Goal: Find specific page/section: Find specific page/section

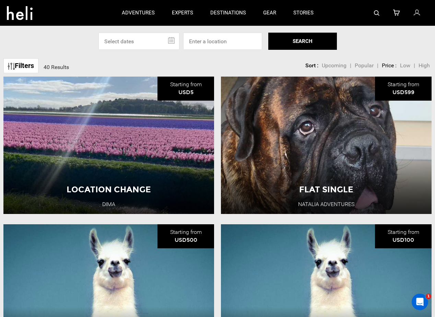
click at [26, 67] on link "Filters" at bounding box center [20, 65] width 35 height 15
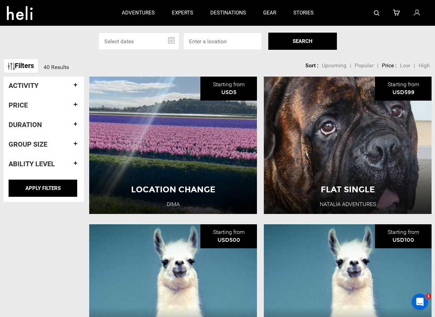
click at [26, 67] on link "Filters" at bounding box center [20, 65] width 35 height 15
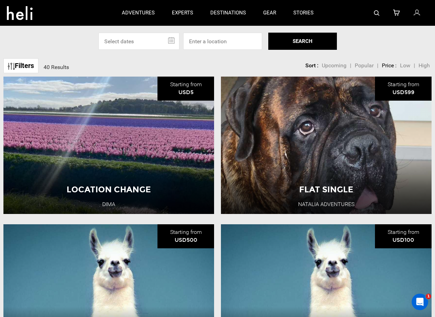
click at [26, 67] on link "Filters" at bounding box center [20, 65] width 35 height 15
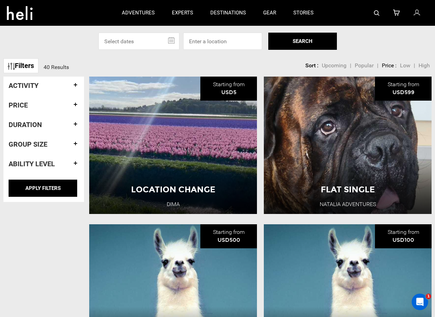
click at [26, 67] on link "Filters" at bounding box center [20, 65] width 35 height 15
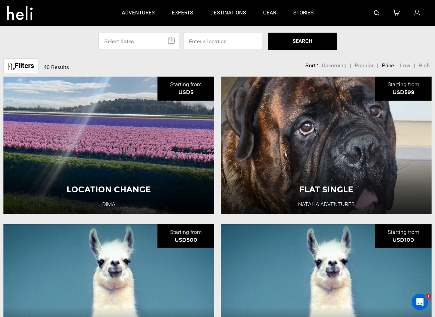
click at [26, 67] on link "Filters" at bounding box center [20, 65] width 35 height 15
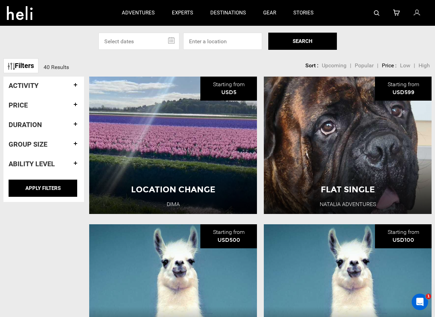
click at [24, 68] on link "Filters" at bounding box center [20, 65] width 35 height 15
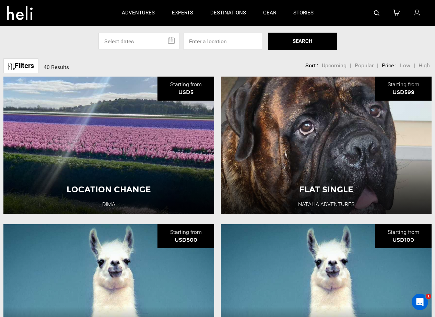
click at [29, 65] on link "Filters" at bounding box center [20, 65] width 35 height 15
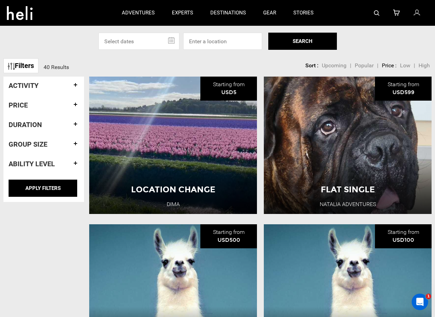
click at [29, 65] on link "Filters" at bounding box center [20, 65] width 35 height 15
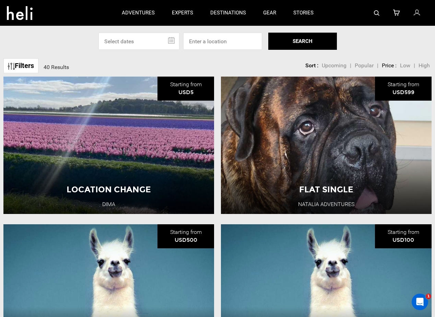
click at [29, 65] on link "Filters" at bounding box center [20, 65] width 35 height 15
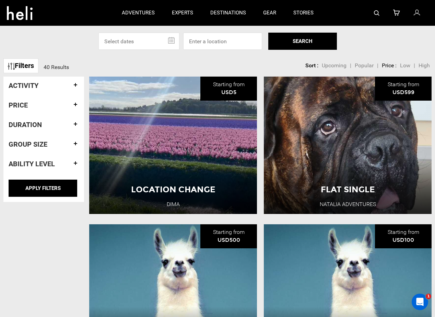
click at [37, 84] on h4 "Activity" at bounding box center [44, 86] width 70 height 8
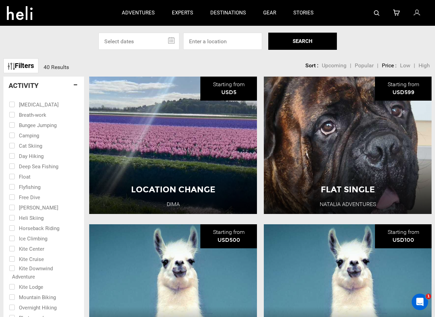
click at [38, 84] on h4 "Activity" at bounding box center [44, 86] width 70 height 8
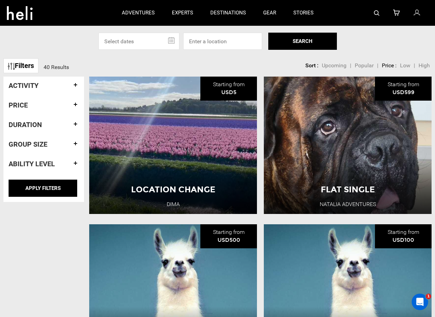
click at [37, 105] on h4 "Price" at bounding box center [44, 105] width 70 height 8
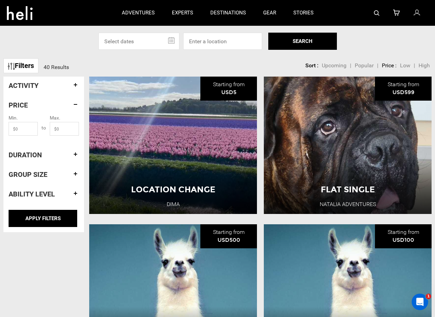
click at [37, 105] on h4 "Price" at bounding box center [44, 105] width 70 height 8
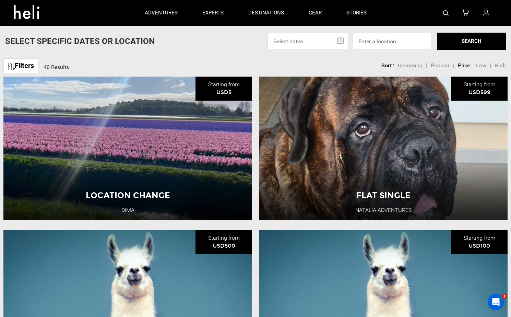
click at [20, 63] on link "Filters" at bounding box center [20, 65] width 35 height 15
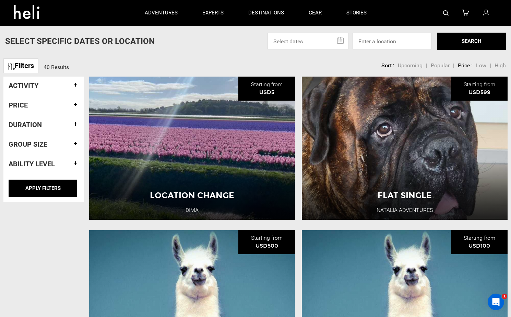
click at [27, 85] on h4 "Activity" at bounding box center [44, 86] width 70 height 8
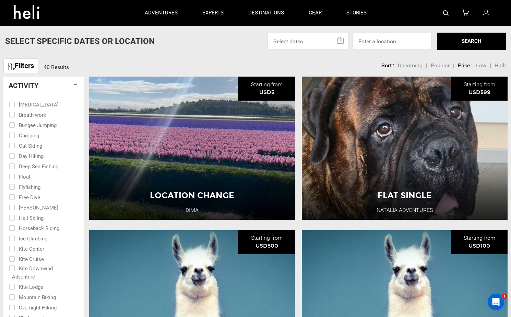
click at [27, 87] on h4 "Activity" at bounding box center [44, 86] width 70 height 8
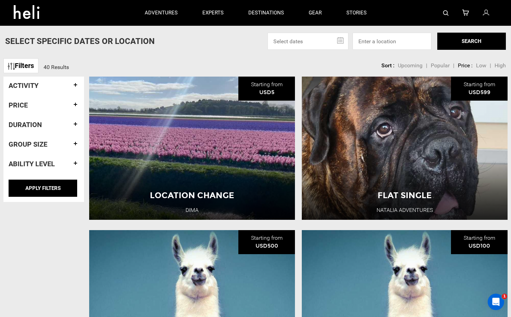
click at [25, 104] on h4 "Price" at bounding box center [44, 105] width 70 height 8
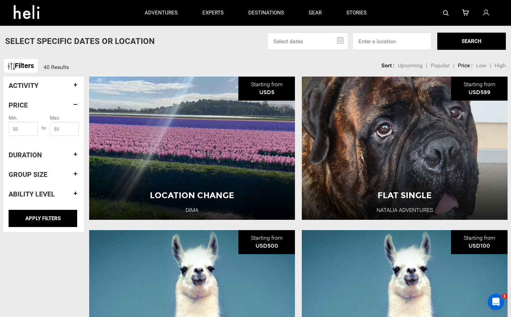
click at [25, 104] on h4 "Price" at bounding box center [44, 105] width 70 height 8
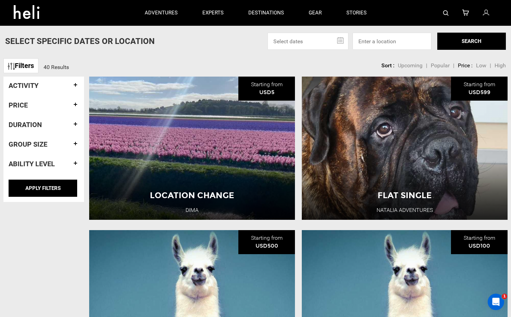
click at [27, 127] on h4 "Duration" at bounding box center [44, 125] width 70 height 8
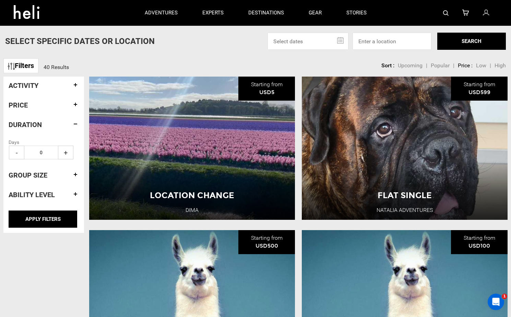
click at [27, 127] on h4 "Duration" at bounding box center [44, 125] width 70 height 8
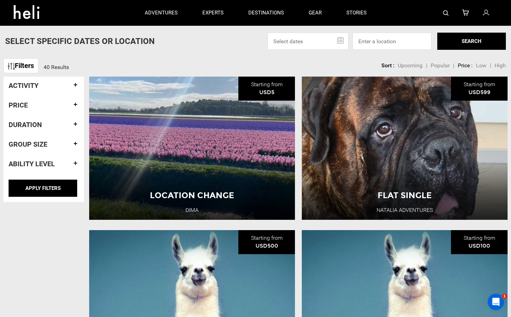
click at [27, 61] on link "Filters" at bounding box center [20, 65] width 35 height 15
